Goal: Task Accomplishment & Management: Manage account settings

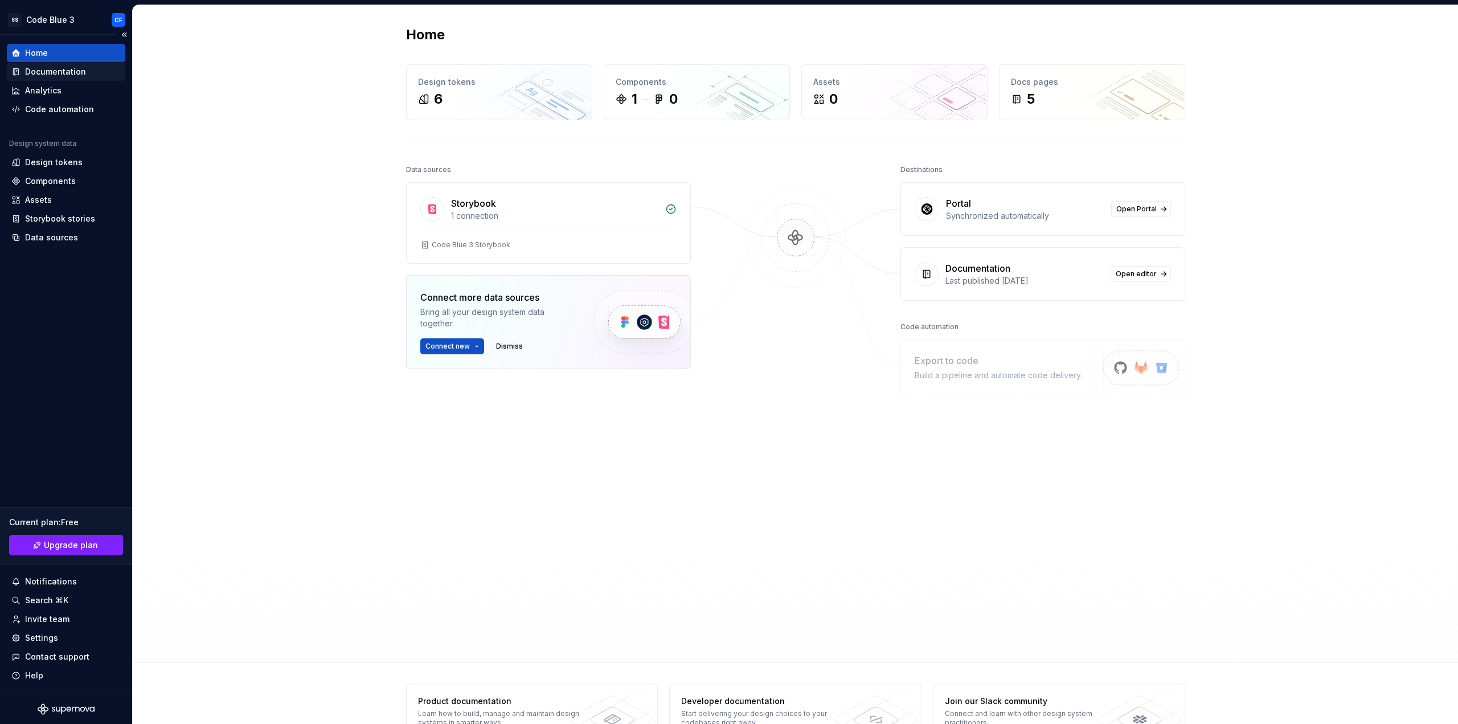
click at [79, 70] on div "Documentation" at bounding box center [55, 71] width 61 height 11
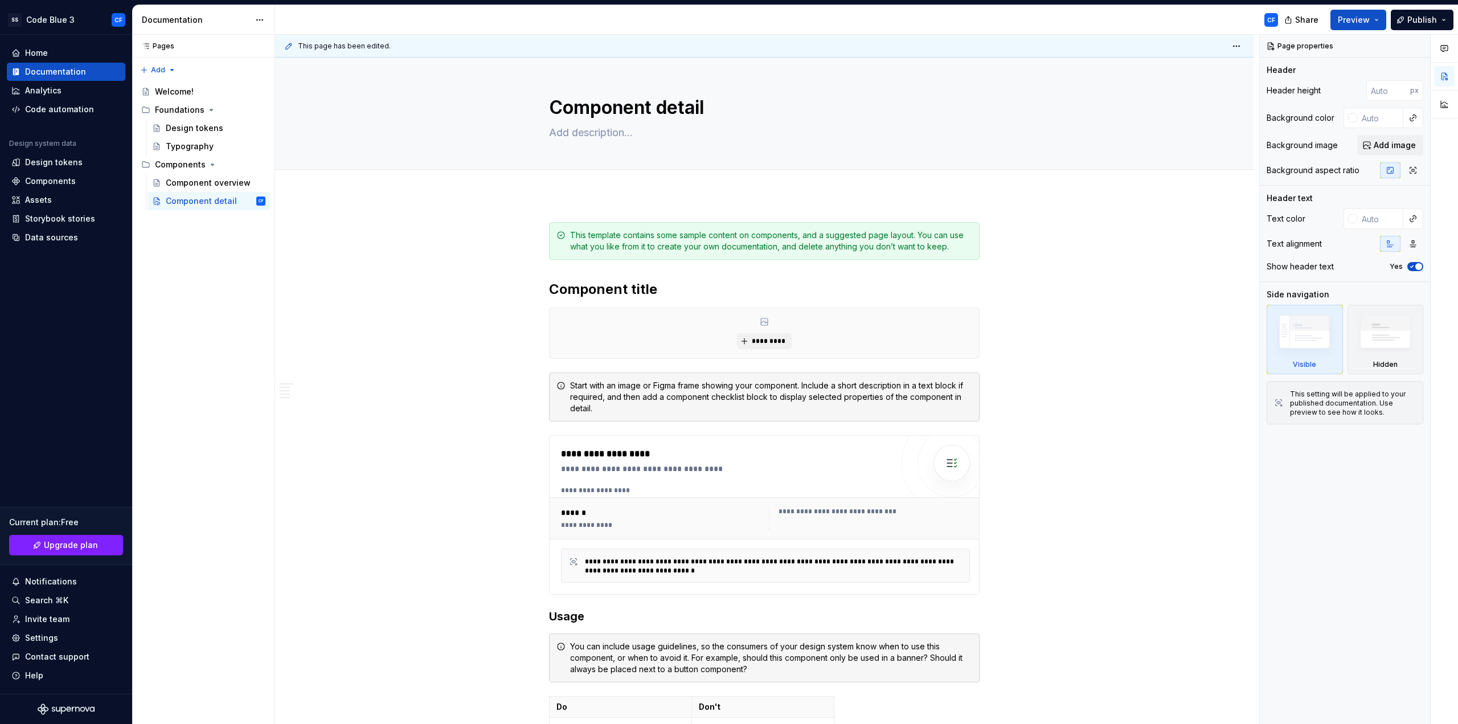
type textarea "*"
click at [578, 181] on span "Add tab" at bounding box center [576, 182] width 27 height 9
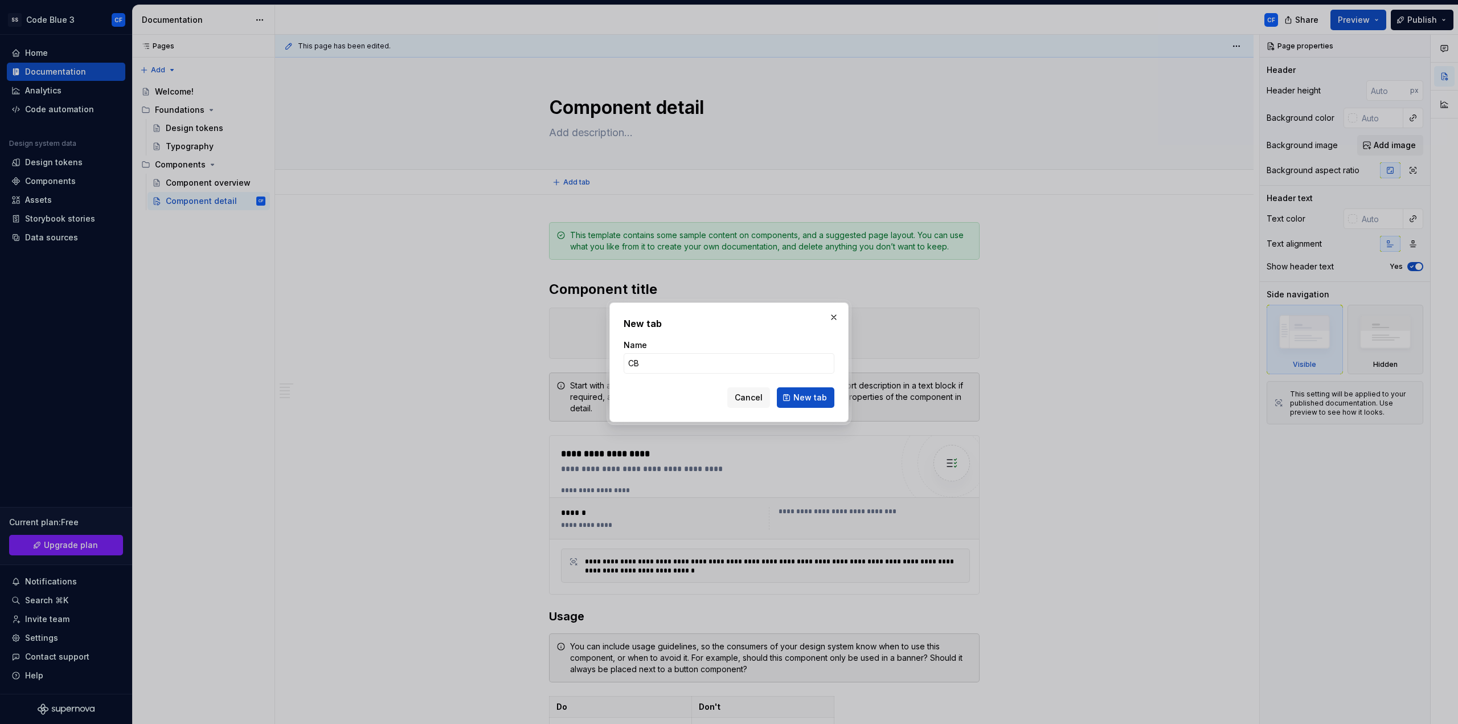
type input "CB2"
click button "New tab" at bounding box center [806, 397] width 58 height 21
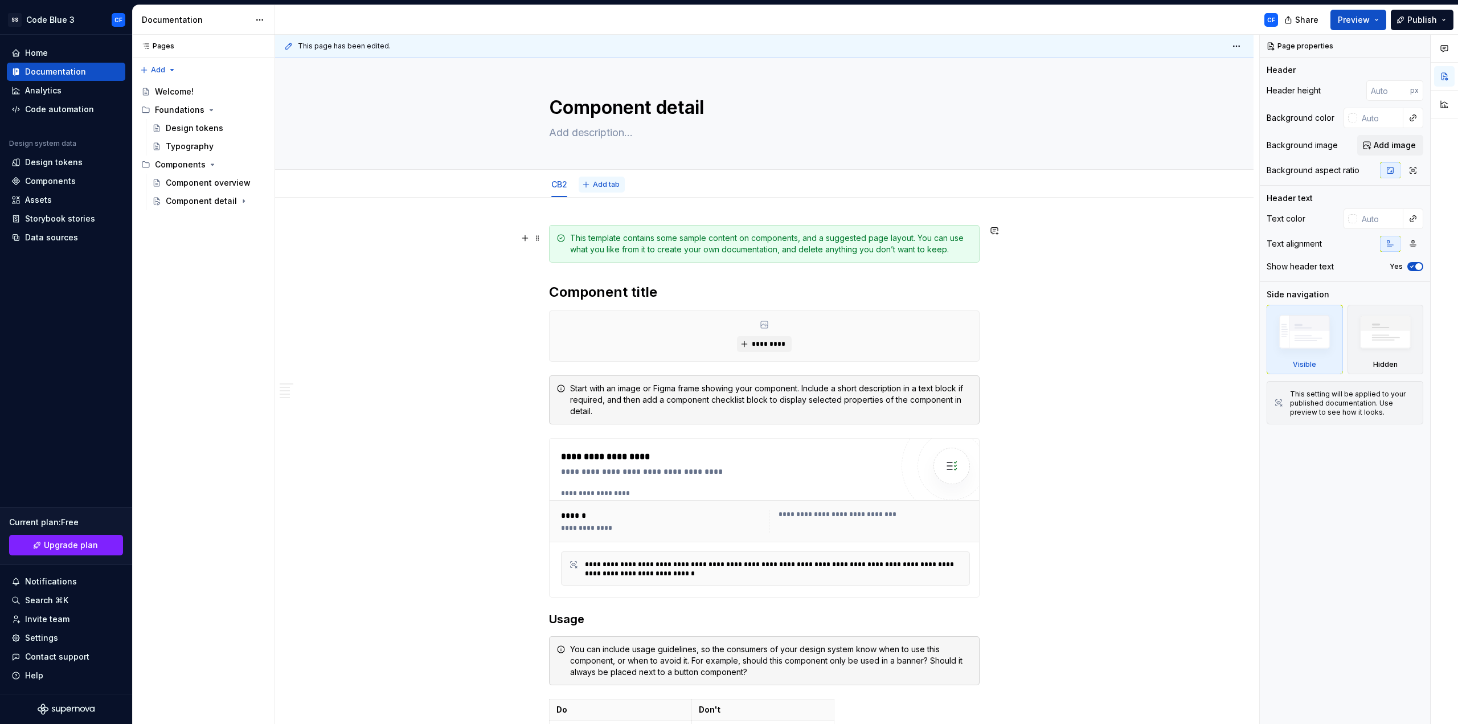
type textarea "*"
click at [620, 186] on button "Add tab" at bounding box center [602, 185] width 46 height 16
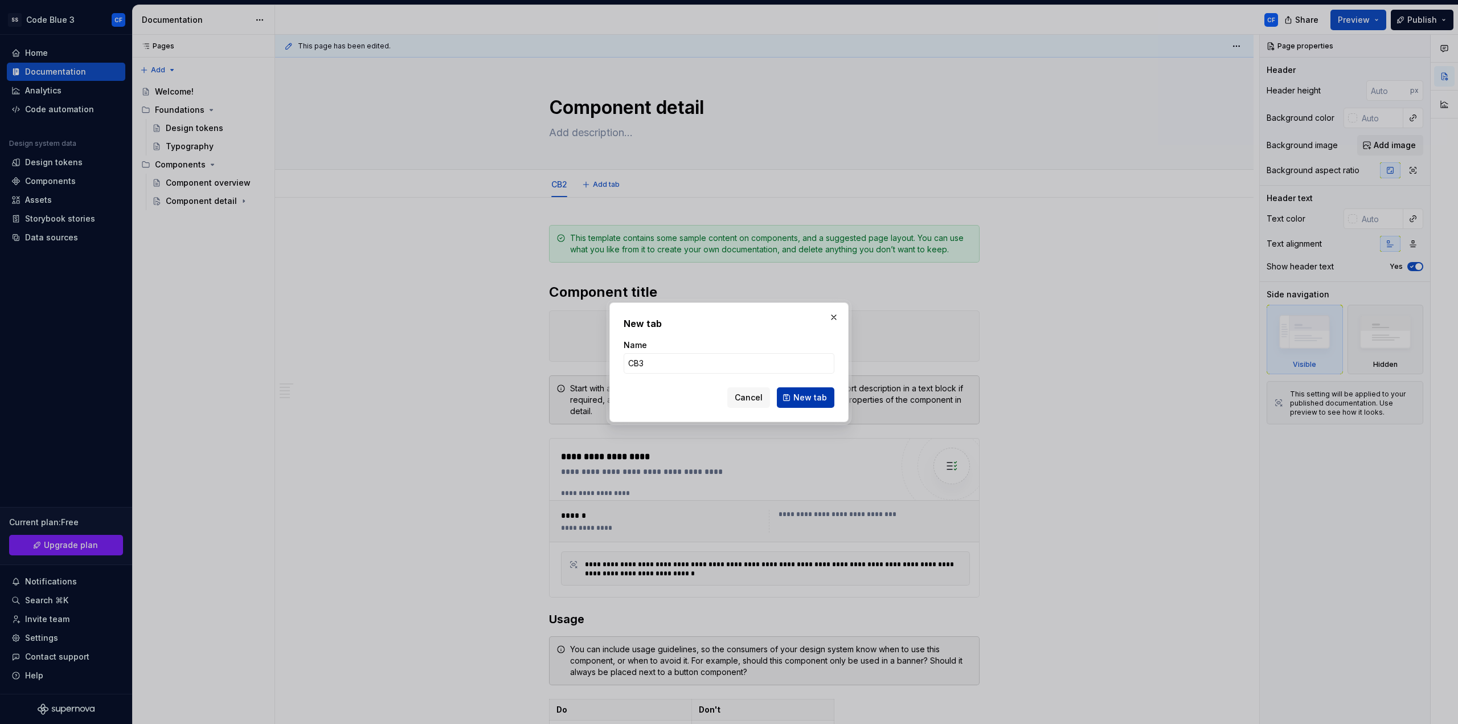
type input "CB3"
click at [793, 398] on button "New tab" at bounding box center [806, 397] width 58 height 21
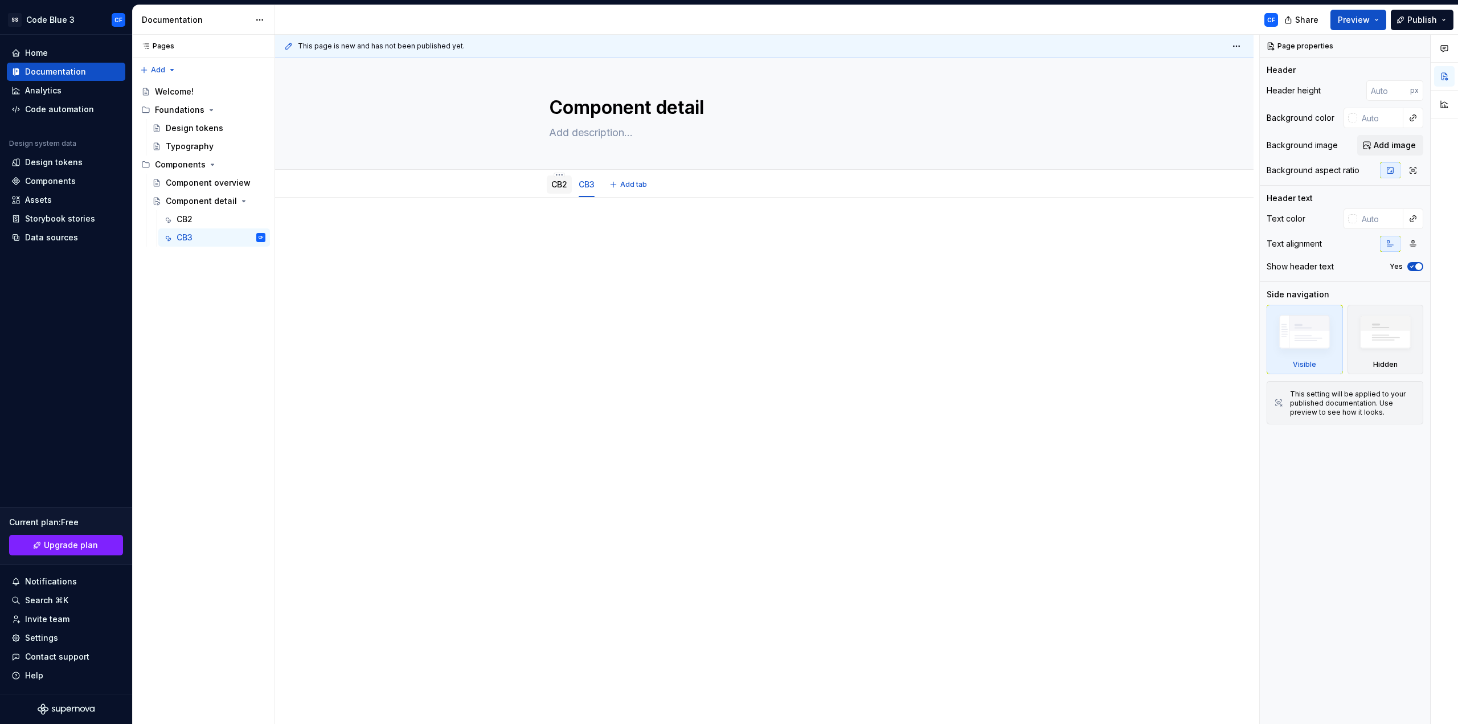
click at [557, 189] on div "CB2" at bounding box center [559, 184] width 16 height 11
type textarea "*"
click at [37, 537] on link "Upgrade plan" at bounding box center [66, 545] width 114 height 21
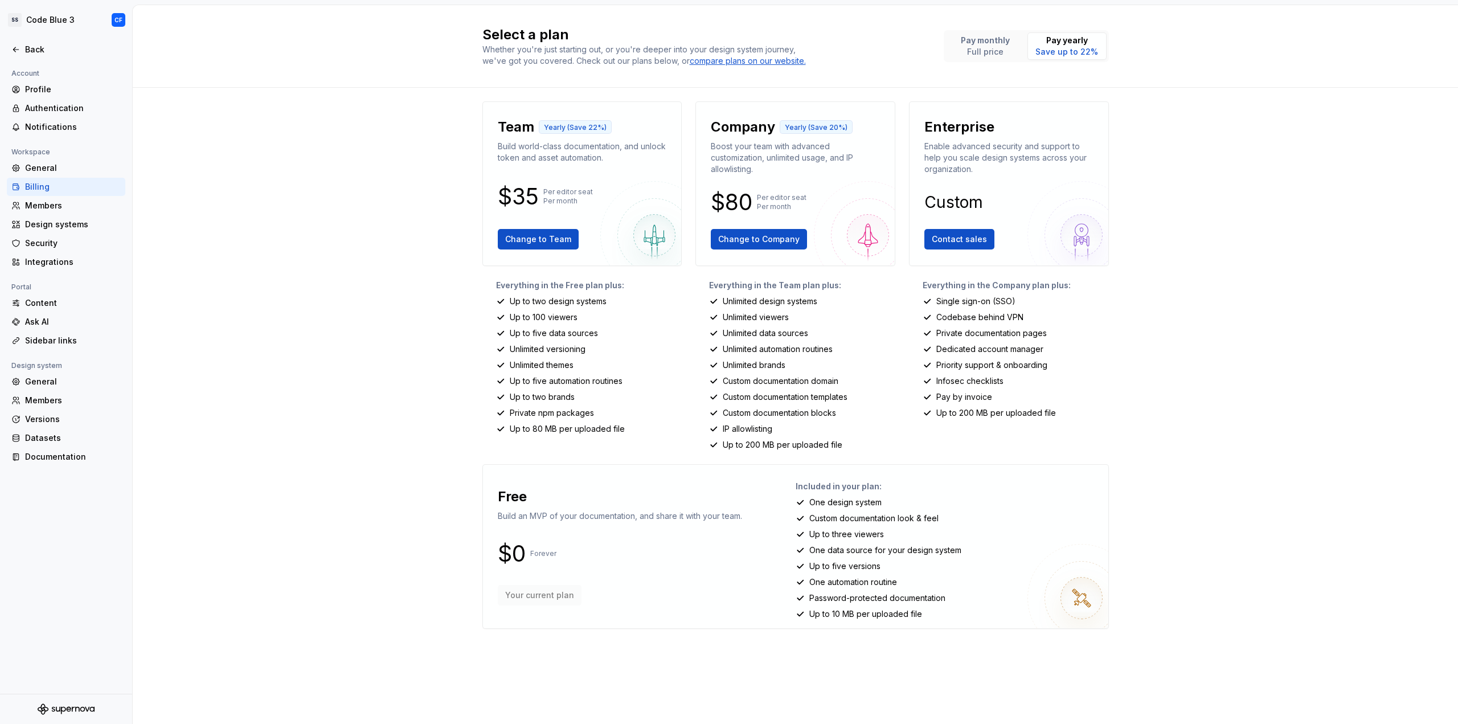
click at [537, 352] on p "Unlimited versioning" at bounding box center [548, 348] width 76 height 11
drag, startPoint x: 537, startPoint y: 352, endPoint x: 554, endPoint y: 370, distance: 24.2
click at [554, 370] on div "Everything in the Free plan plus: Up to two design systems Up to 100 viewers Up…" at bounding box center [582, 365] width 200 height 171
